Goal: Task Accomplishment & Management: Complete application form

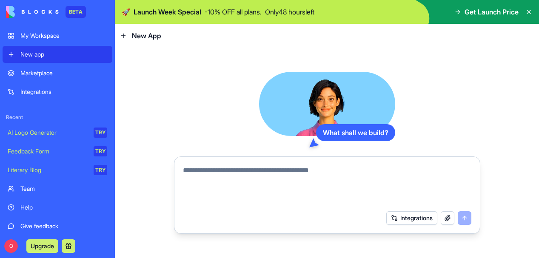
click at [323, 210] on div "Integrations" at bounding box center [327, 218] width 299 height 24
click at [308, 171] on textarea at bounding box center [327, 185] width 288 height 41
type textarea "*"
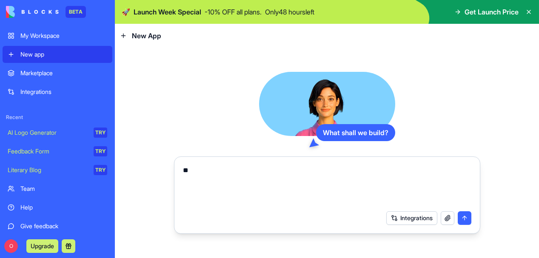
type textarea "*"
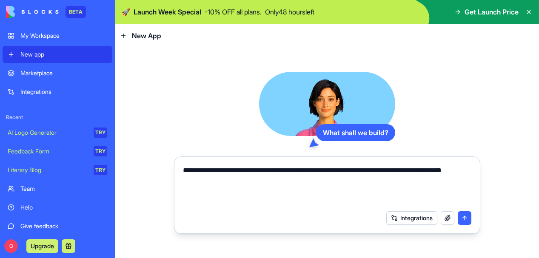
type textarea "**********"
click at [464, 222] on button "submit" at bounding box center [465, 218] width 14 height 14
click at [463, 215] on button "submit" at bounding box center [465, 218] width 14 height 14
